Goal: Information Seeking & Learning: Check status

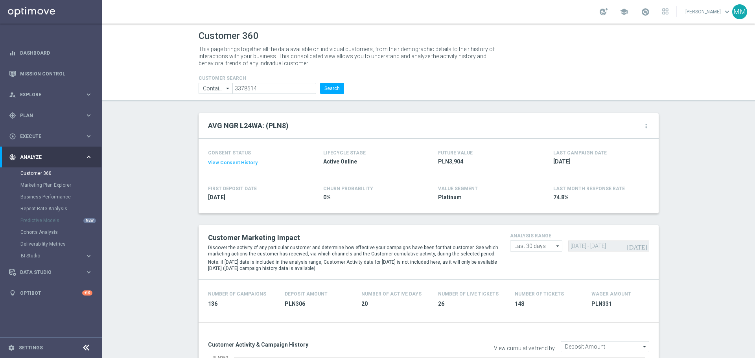
scroll to position [118, 0]
click at [271, 91] on input "3378514" at bounding box center [274, 88] width 84 height 11
paste input "90532"
type input "3390532"
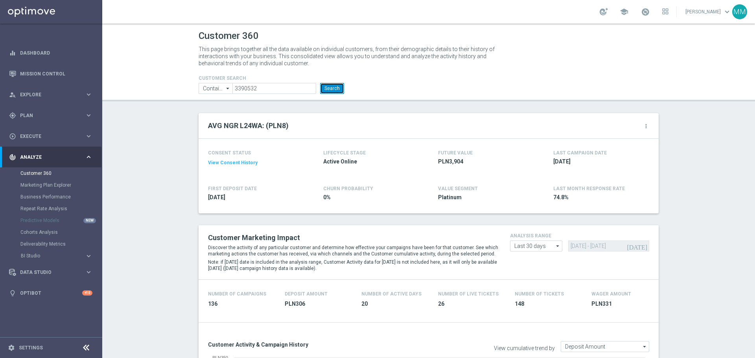
click at [333, 88] on button "Search" at bounding box center [332, 88] width 24 height 11
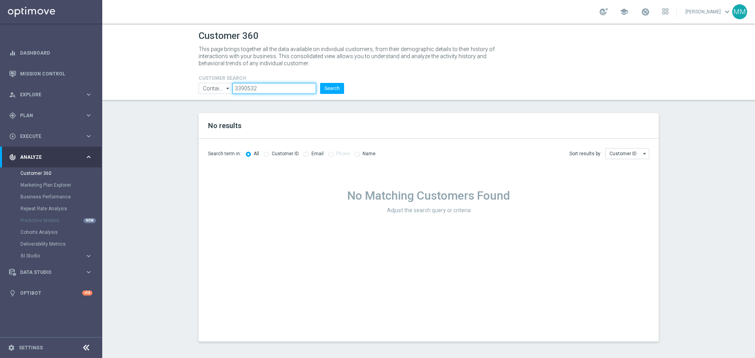
click at [252, 88] on input "3390532" at bounding box center [274, 88] width 84 height 11
click at [253, 88] on input "3390532" at bounding box center [274, 88] width 84 height 11
click at [334, 89] on button "Search" at bounding box center [332, 88] width 24 height 11
click at [272, 153] on label "Customer ID" at bounding box center [285, 154] width 27 height 6
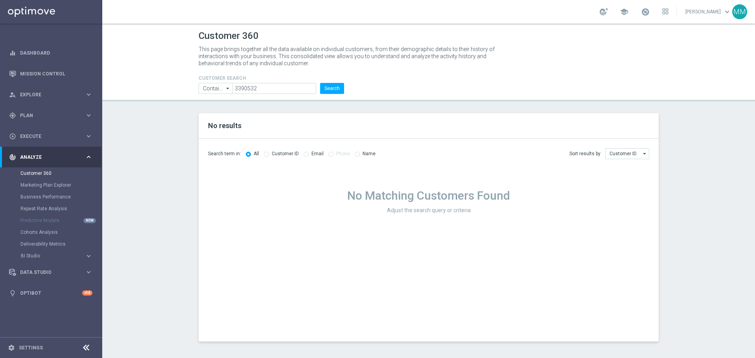
click at [265, 156] on input "radio" at bounding box center [266, 153] width 5 height 5
radio input "true"
radio input "false"
click at [249, 89] on input "3390532" at bounding box center [274, 88] width 84 height 11
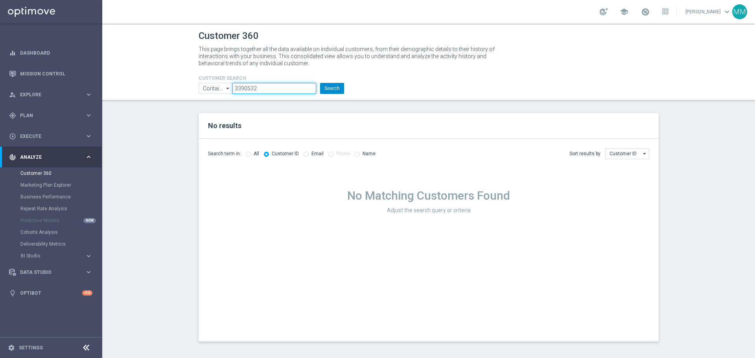
paste input "2835613"
type input "2835613"
click at [337, 92] on button "Search" at bounding box center [332, 88] width 24 height 11
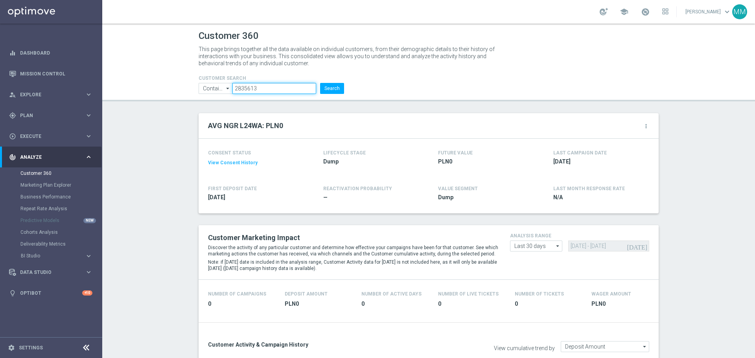
click at [253, 84] on input "2835613" at bounding box center [274, 88] width 84 height 11
click at [329, 88] on button "Search" at bounding box center [332, 88] width 24 height 11
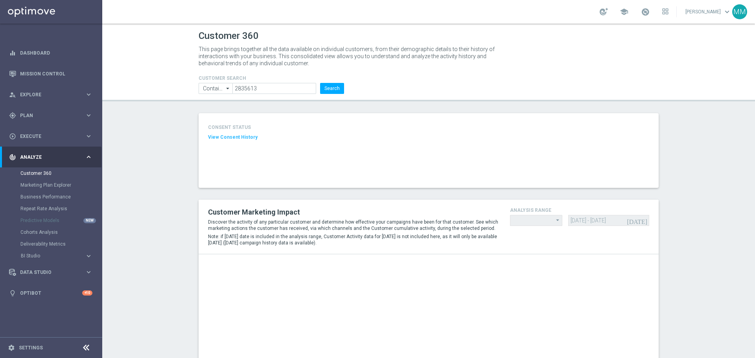
type input "Last 30 days"
type input "Deposit Amount"
type input "Last 30 days"
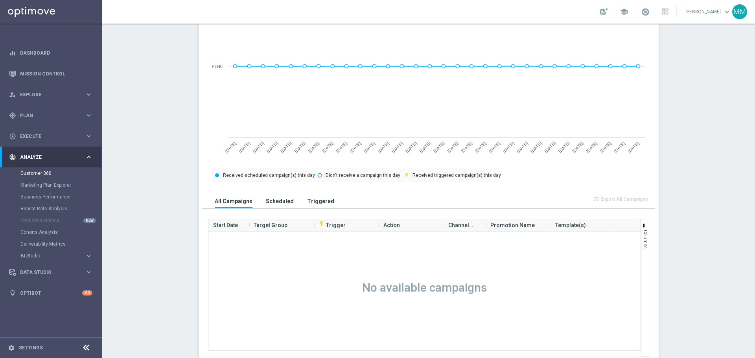
scroll to position [393, 0]
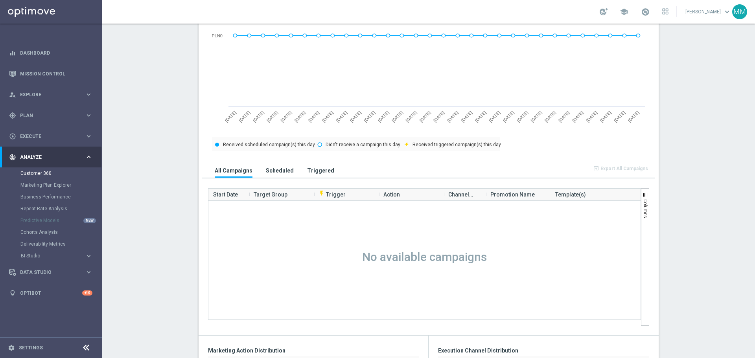
click at [274, 170] on h3 "Scheduled" at bounding box center [280, 170] width 28 height 7
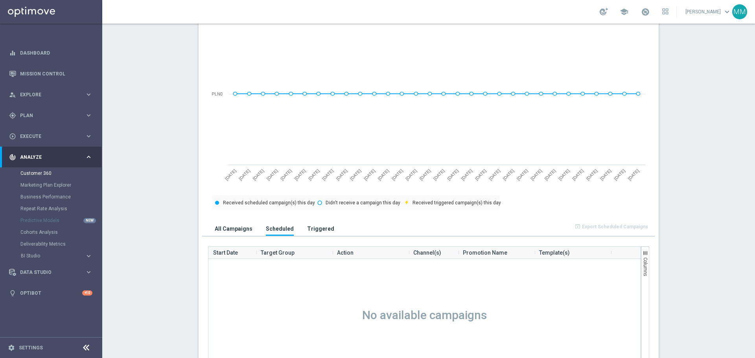
scroll to position [433, 0]
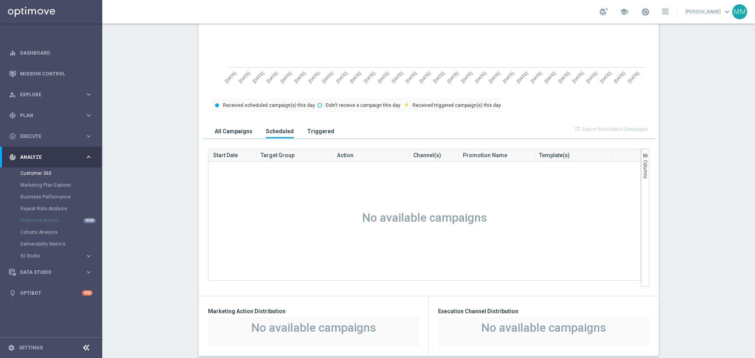
click at [307, 134] on h3 "Triggered" at bounding box center [320, 131] width 27 height 7
click at [244, 127] on button "All Campaigns" at bounding box center [234, 131] width 42 height 15
